Goal: Task Accomplishment & Management: Manage account settings

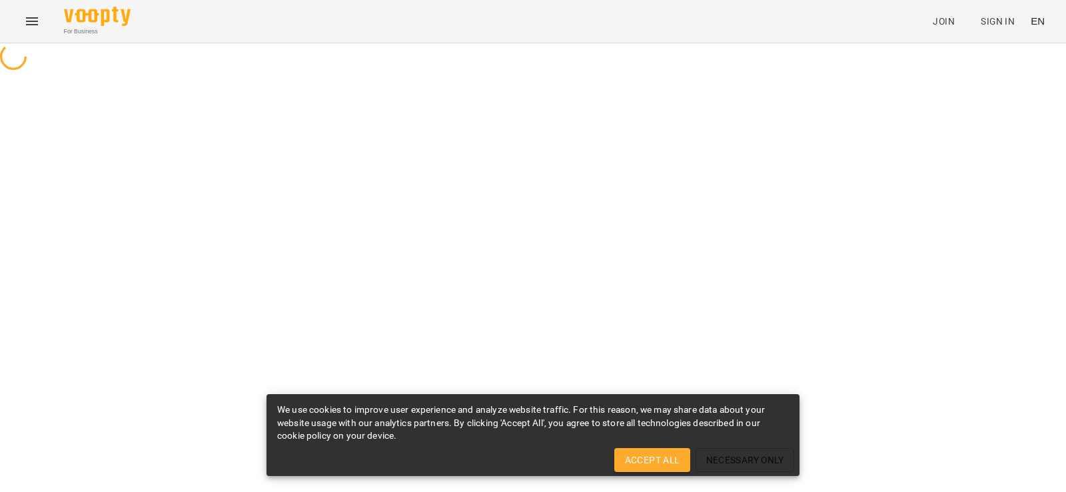
select select "**"
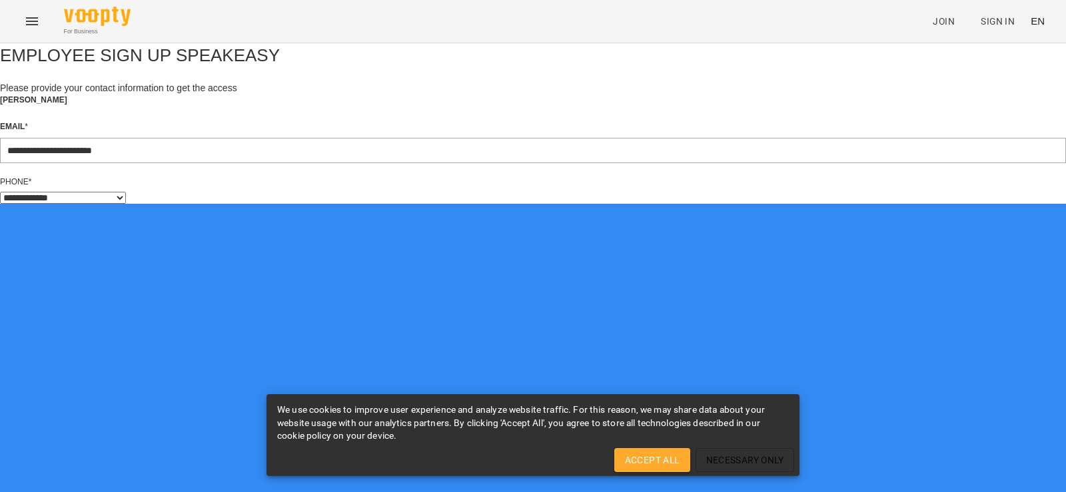
click at [648, 459] on span "Accept All" at bounding box center [652, 460] width 55 height 16
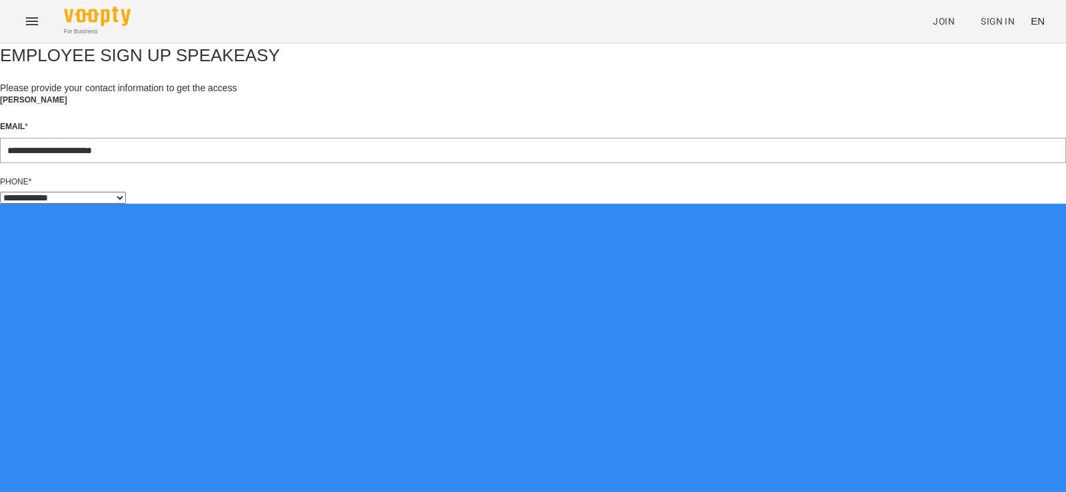
drag, startPoint x: 966, startPoint y: 237, endPoint x: 918, endPoint y: 229, distance: 48.1
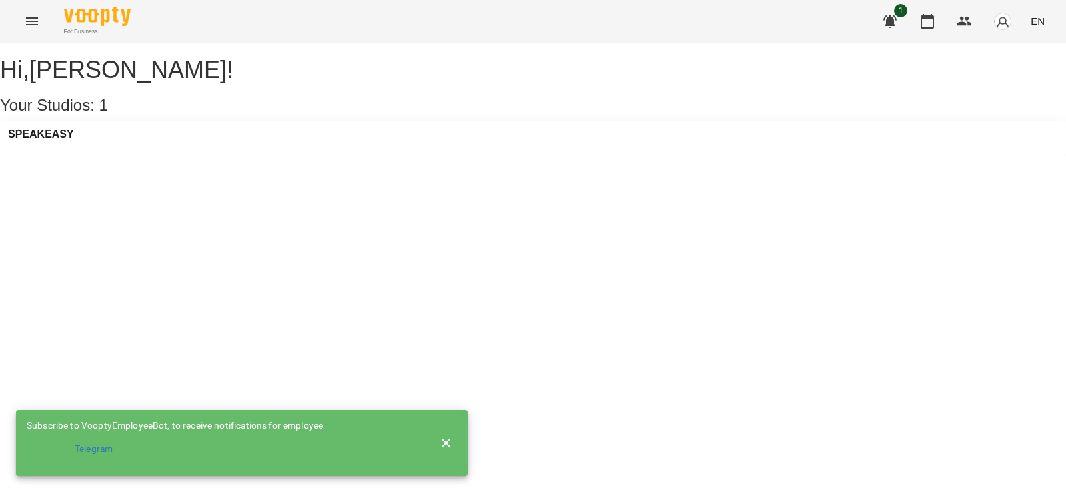
click at [105, 157] on div "SPEAKEASY" at bounding box center [533, 139] width 1066 height 36
click at [74, 141] on h3 "SPEAKEASY" at bounding box center [41, 135] width 66 height 12
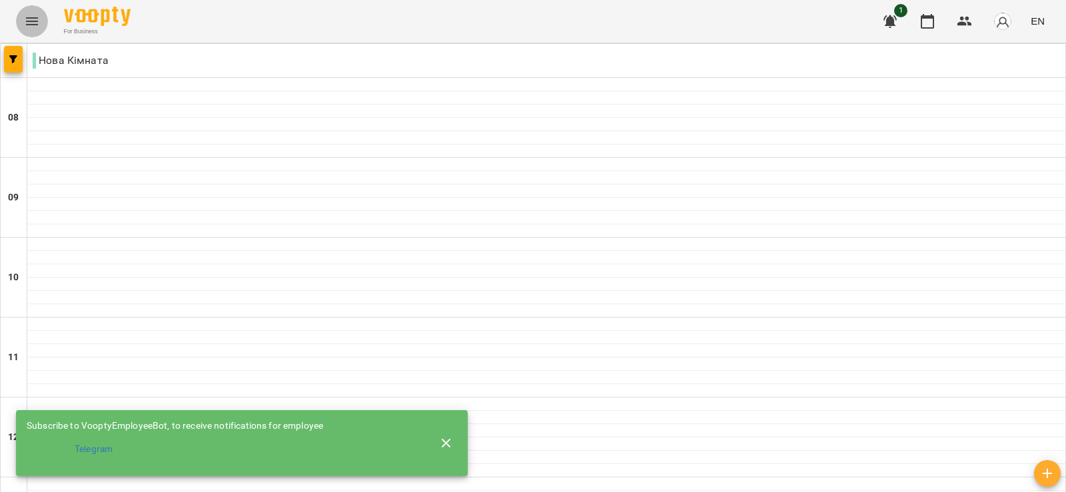
click at [39, 17] on icon "Menu" at bounding box center [32, 21] width 16 height 16
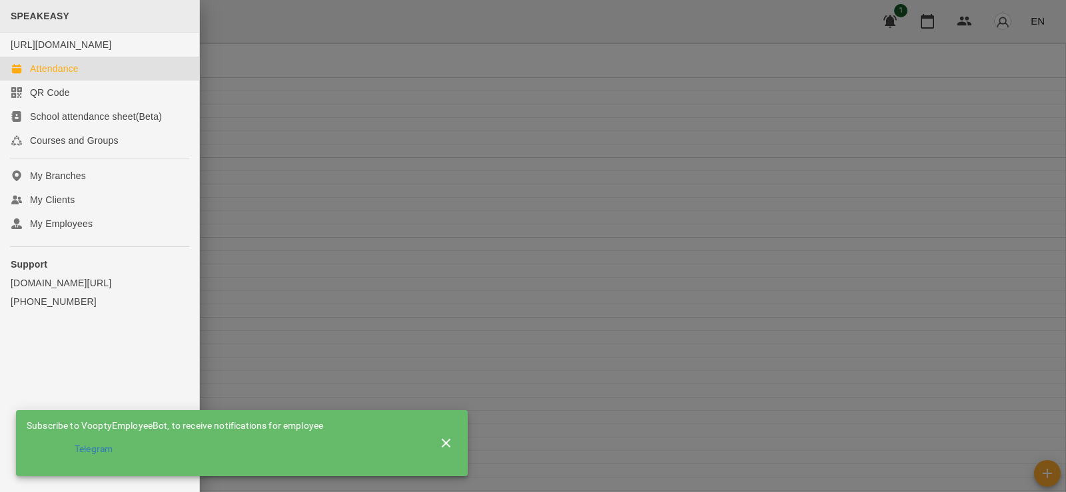
click at [38, 17] on span "SPEAKEASY" at bounding box center [40, 16] width 59 height 11
click at [438, 33] on div at bounding box center [533, 246] width 1066 height 492
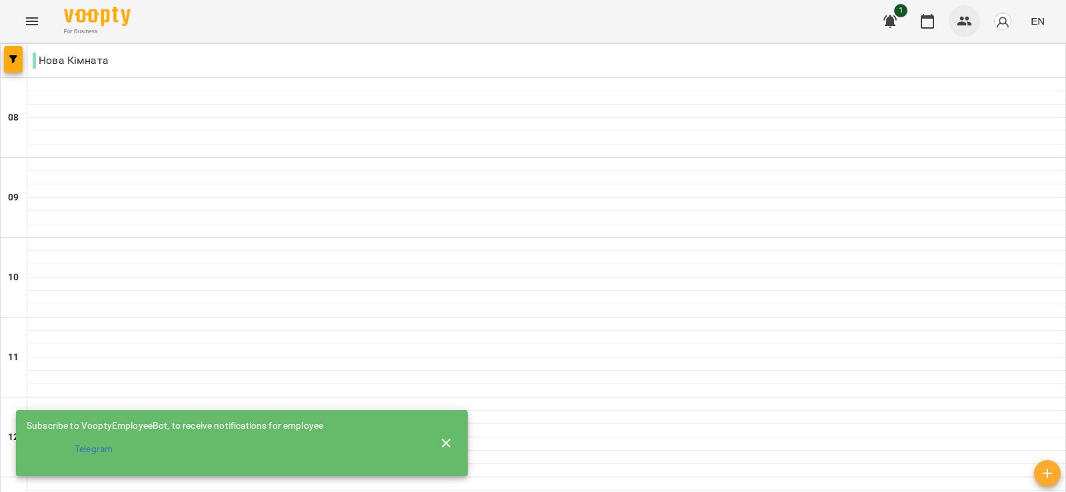
click at [973, 17] on icon "button" at bounding box center [965, 21] width 16 height 16
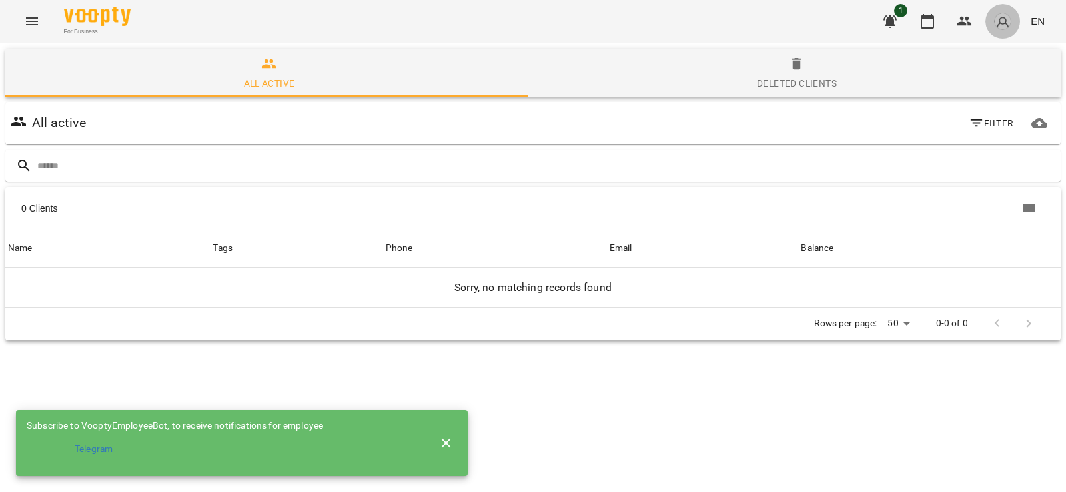
click at [1003, 17] on img "button" at bounding box center [1003, 21] width 19 height 19
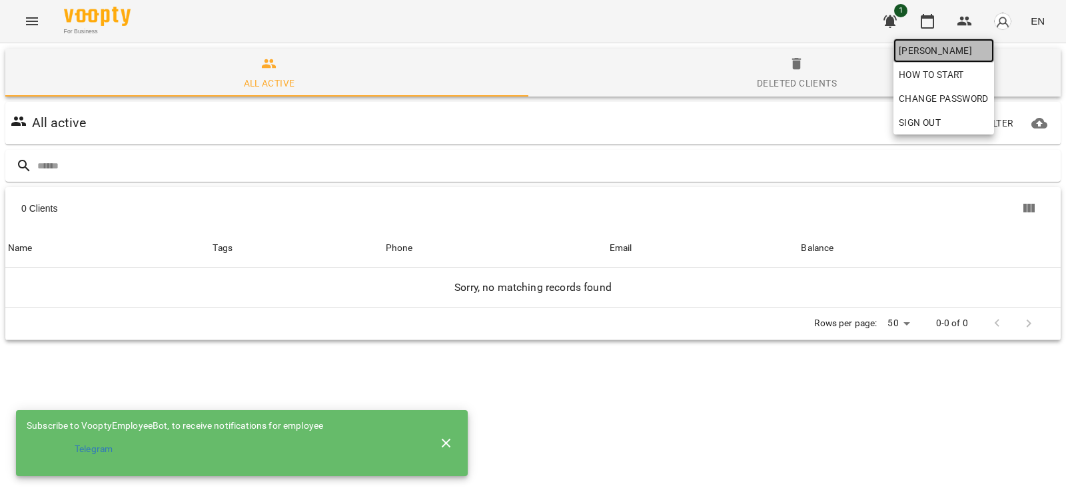
click at [948, 54] on span "[PERSON_NAME]" at bounding box center [944, 51] width 90 height 16
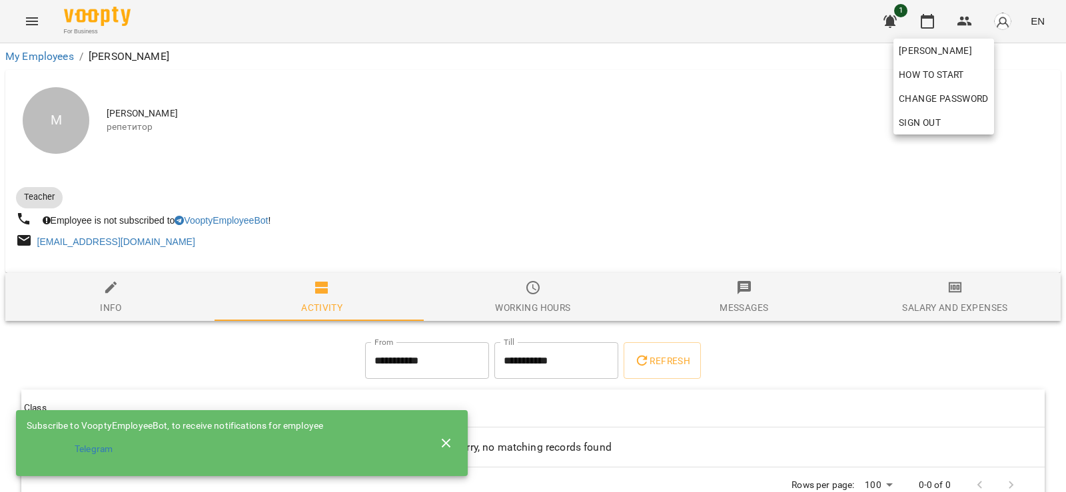
click at [86, 303] on div at bounding box center [533, 246] width 1066 height 492
click at [121, 288] on span "Info" at bounding box center [110, 298] width 195 height 36
select select "**"
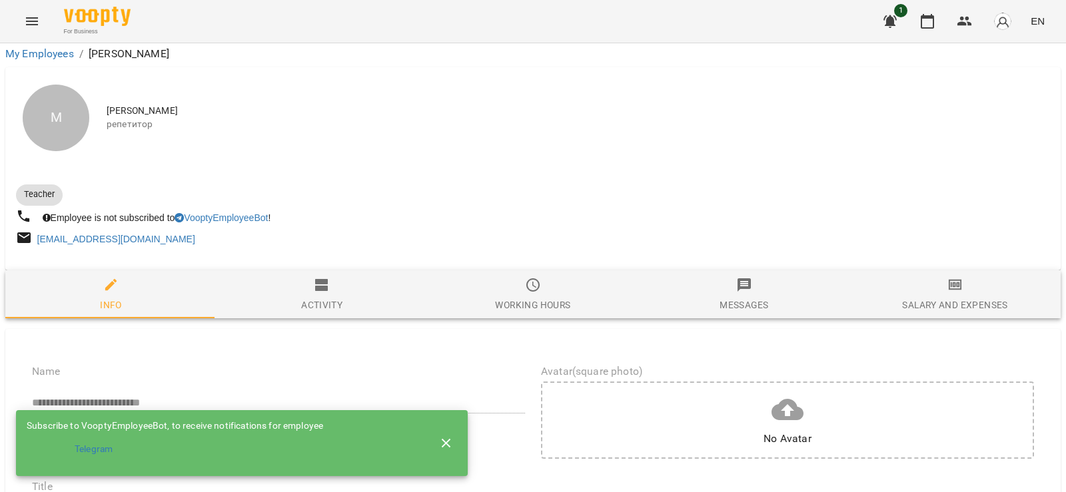
scroll to position [67, 0]
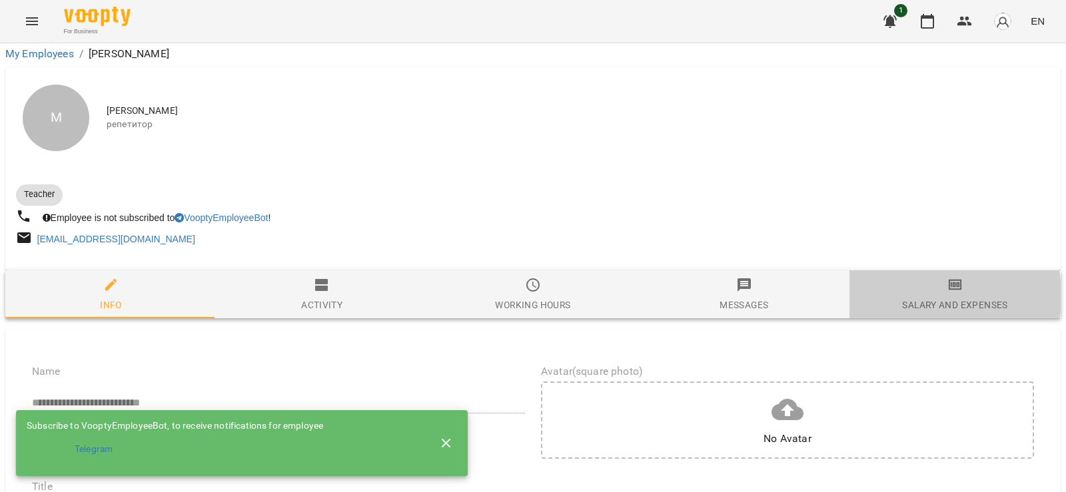
click at [885, 277] on span "Salary and Expenses" at bounding box center [955, 295] width 195 height 36
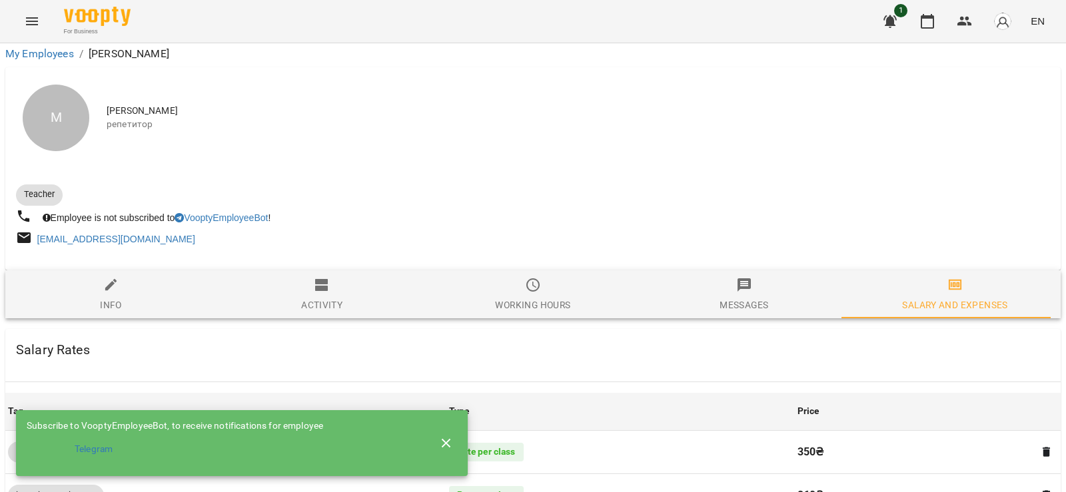
scroll to position [94, 0]
click at [451, 440] on icon "button" at bounding box center [446, 444] width 16 height 16
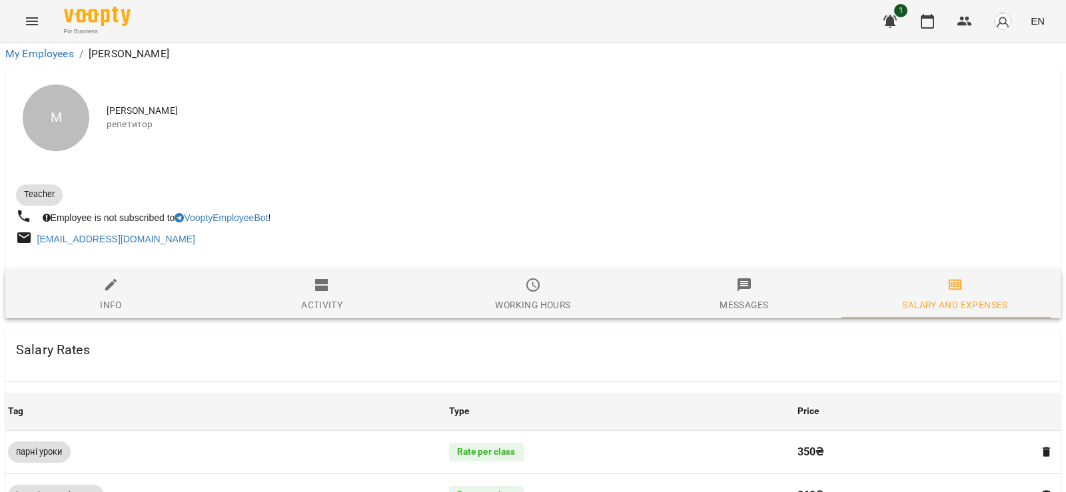
click at [166, 277] on span "Info" at bounding box center [110, 295] width 195 height 36
select select "**"
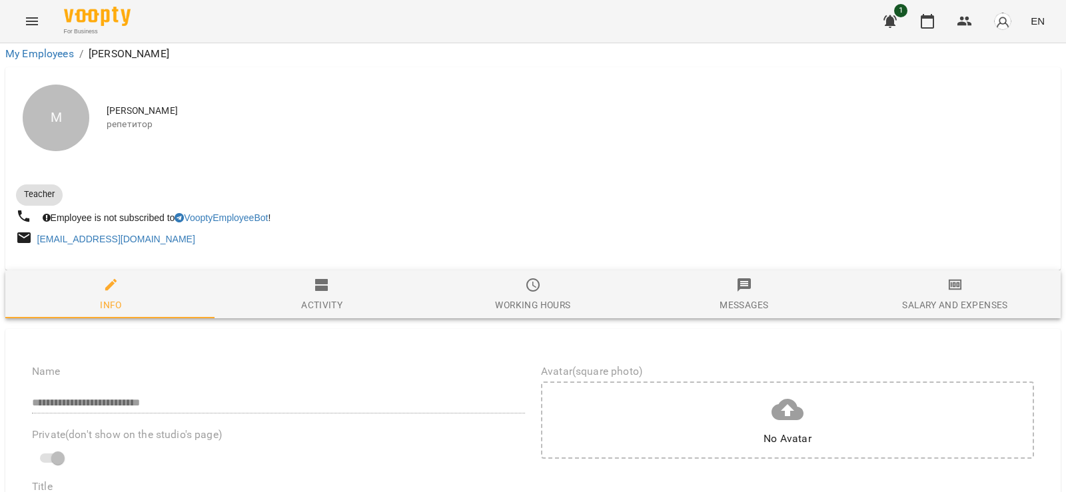
click at [263, 277] on span "Activity" at bounding box center [322, 295] width 195 height 36
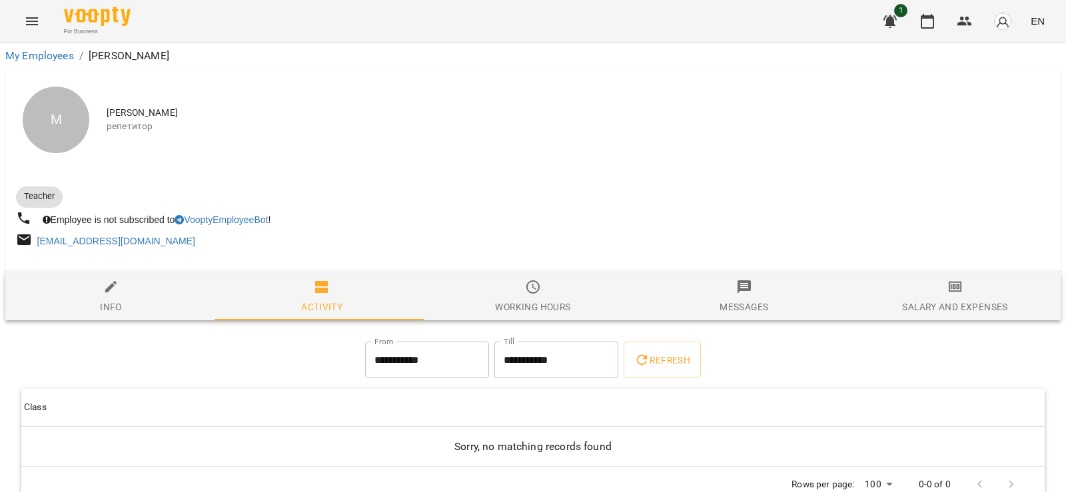
scroll to position [0, 0]
click at [959, 12] on button "button" at bounding box center [965, 21] width 32 height 32
